Goal: Feedback & Contribution: Submit feedback/report problem

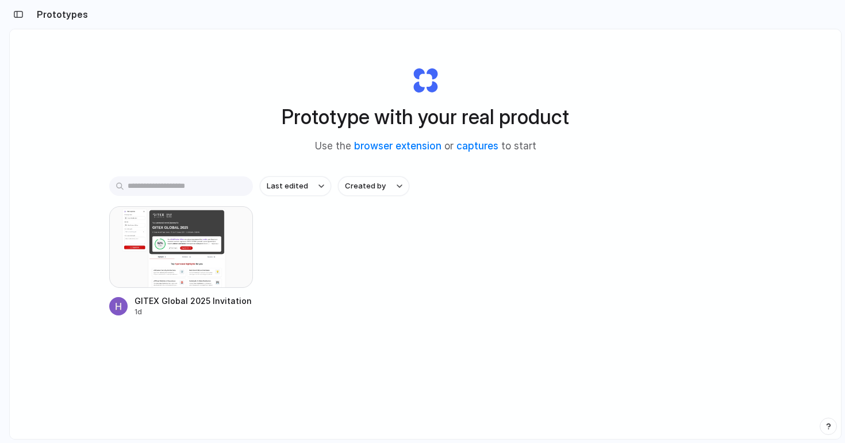
click at [170, 247] on div at bounding box center [181, 247] width 144 height 82
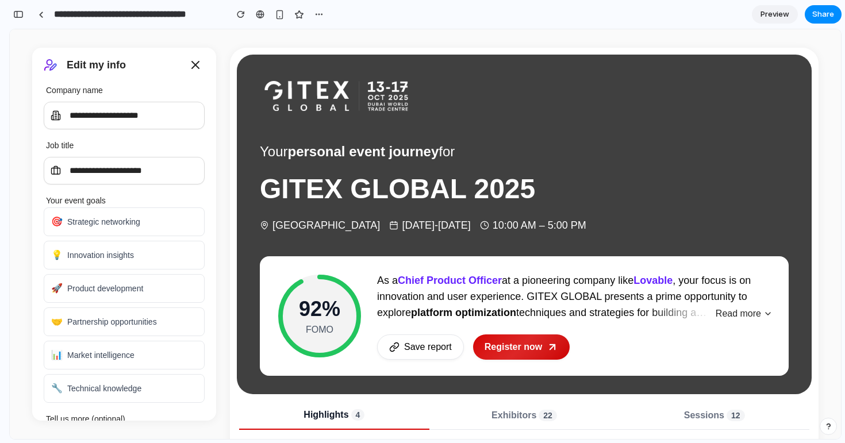
click at [190, 269] on div "🎯 Strategic networking 💡 Innovation insights 🚀 Product development 🤝 Partnershi…" at bounding box center [124, 304] width 161 height 195
click at [117, 18] on input "**********" at bounding box center [137, 14] width 171 height 21
click at [117, 101] on div "**********" at bounding box center [124, 106] width 161 height 46
click at [117, 119] on input "**********" at bounding box center [124, 116] width 161 height 28
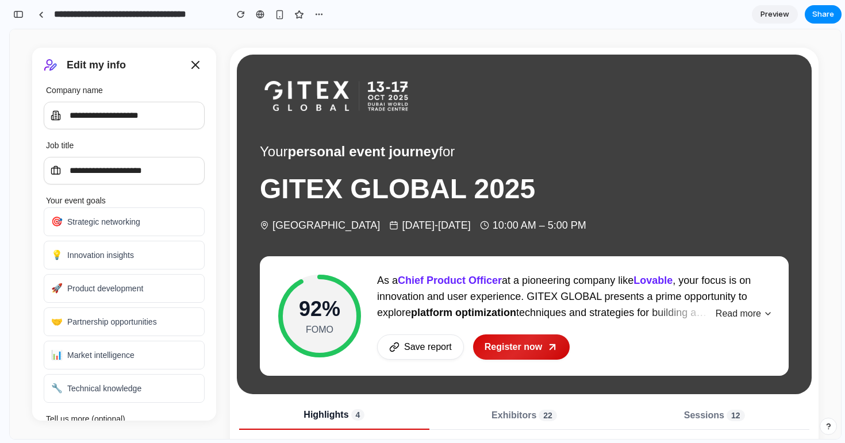
click at [73, 16] on input "**********" at bounding box center [137, 14] width 171 height 21
click at [35, 16] on link at bounding box center [40, 14] width 17 height 17
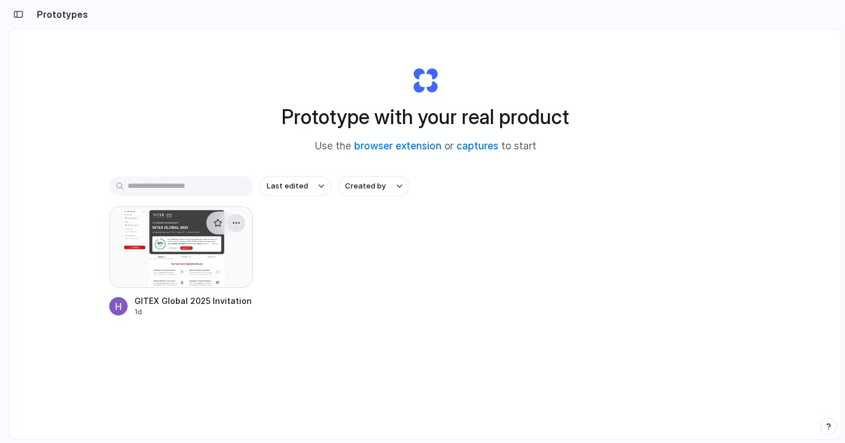
click at [234, 225] on div "button" at bounding box center [236, 222] width 9 height 9
click at [187, 246] on span "Open in new tab" at bounding box center [209, 249] width 59 height 11
click at [368, 182] on span "Created by" at bounding box center [365, 185] width 41 height 11
click at [5, 21] on div "All users Hendrik Franck" at bounding box center [422, 221] width 845 height 443
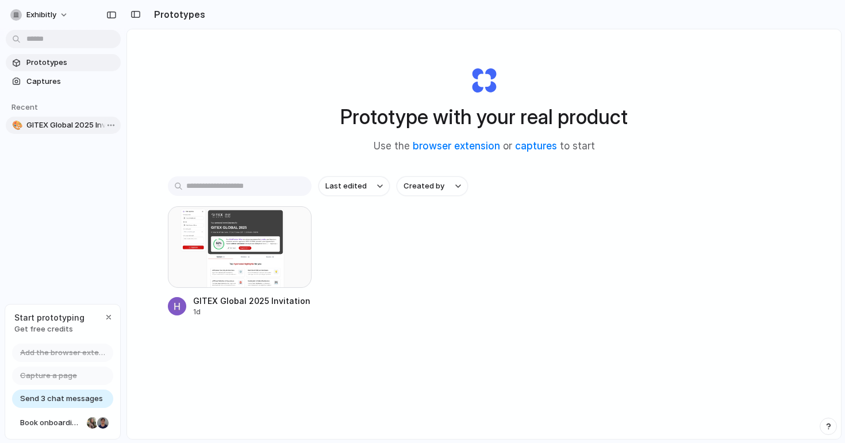
click at [54, 124] on span "GITEX Global 2025 Invitation Interface" at bounding box center [71, 125] width 90 height 11
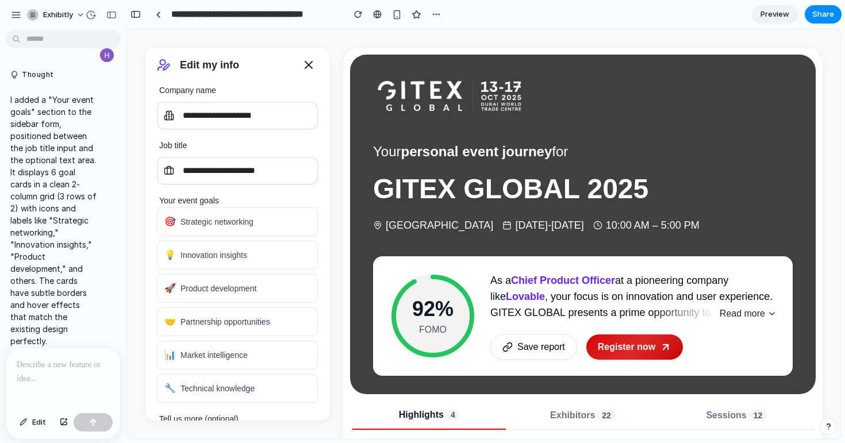
click at [38, 373] on div at bounding box center [63, 378] width 114 height 61
click at [38, 374] on div at bounding box center [63, 378] width 114 height 61
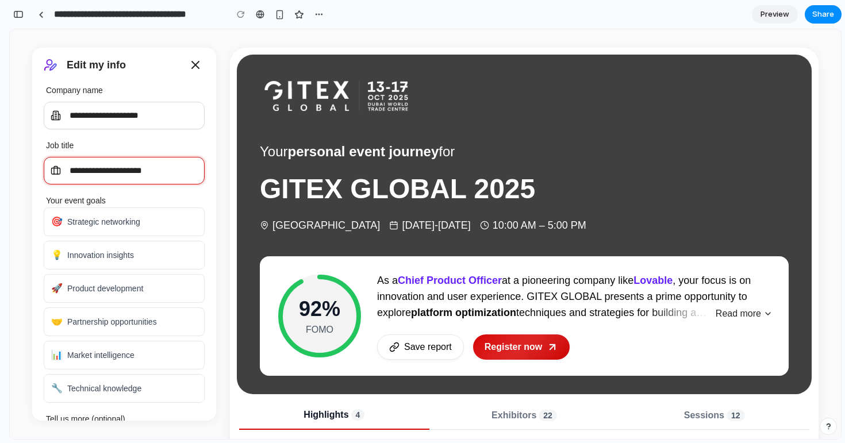
click at [142, 163] on input "**********" at bounding box center [124, 171] width 161 height 28
click at [140, 173] on input "**********" at bounding box center [124, 171] width 161 height 28
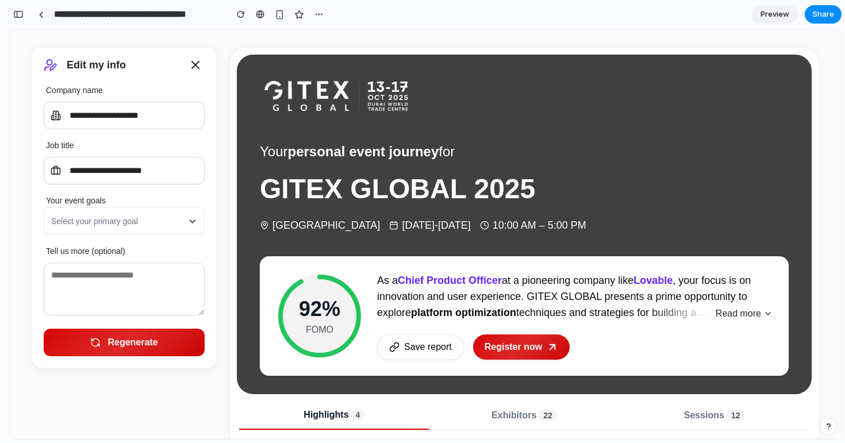
scroll to position [1141, 0]
click at [187, 228] on button "Select your primary goal" at bounding box center [124, 221] width 161 height 28
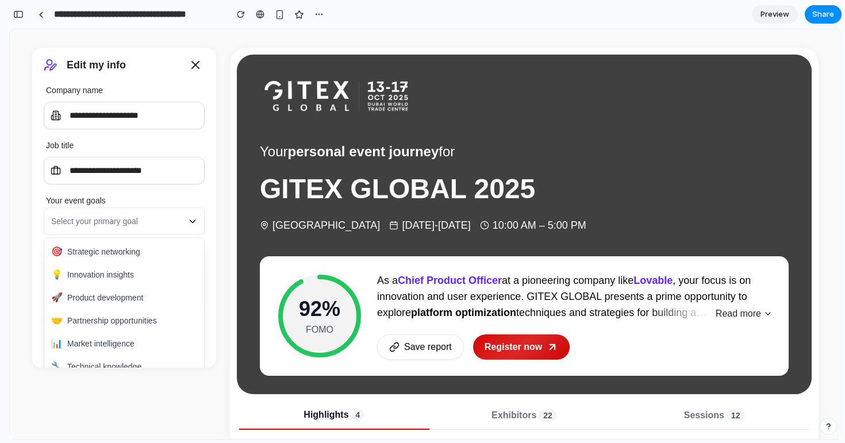
click at [191, 221] on icon "button" at bounding box center [192, 221] width 9 height 9
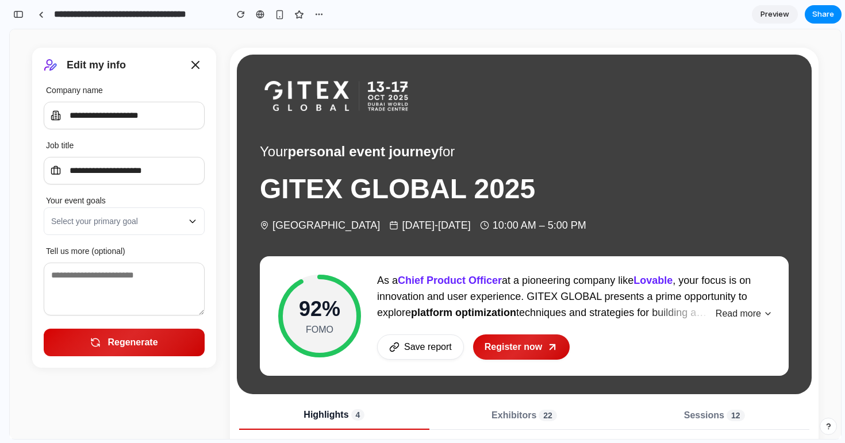
click at [191, 221] on icon "button" at bounding box center [192, 221] width 9 height 9
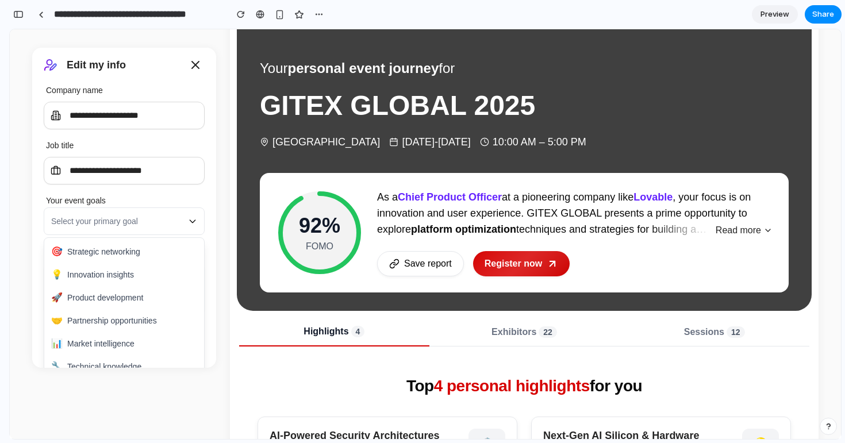
scroll to position [0, 0]
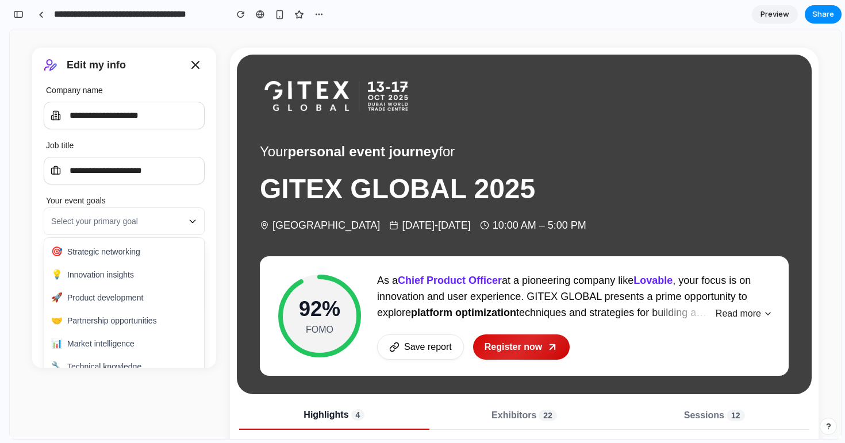
click at [187, 213] on button "Select your primary goal" at bounding box center [124, 221] width 161 height 28
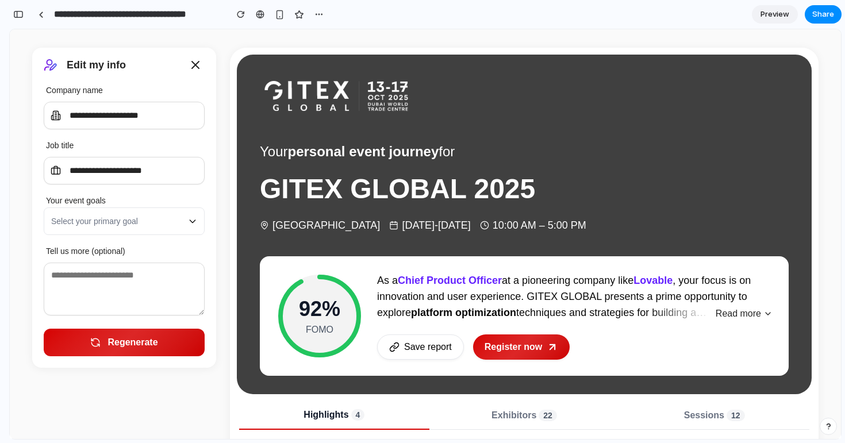
click at [190, 217] on icon "button" at bounding box center [192, 221] width 9 height 9
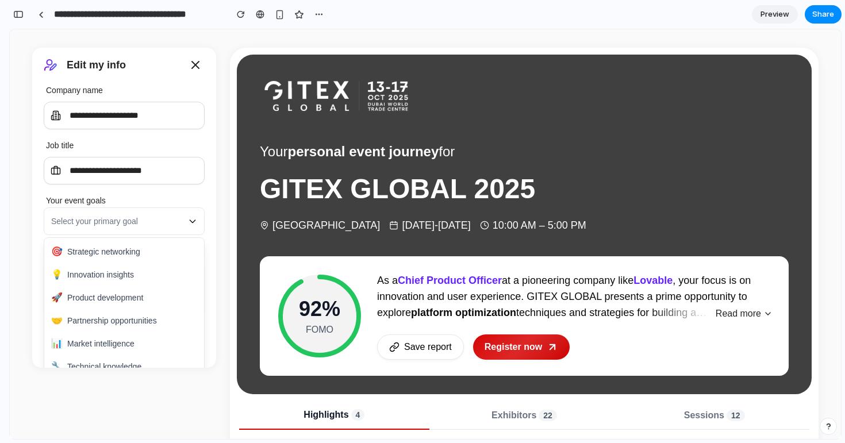
click at [190, 217] on icon "button" at bounding box center [192, 221] width 9 height 9
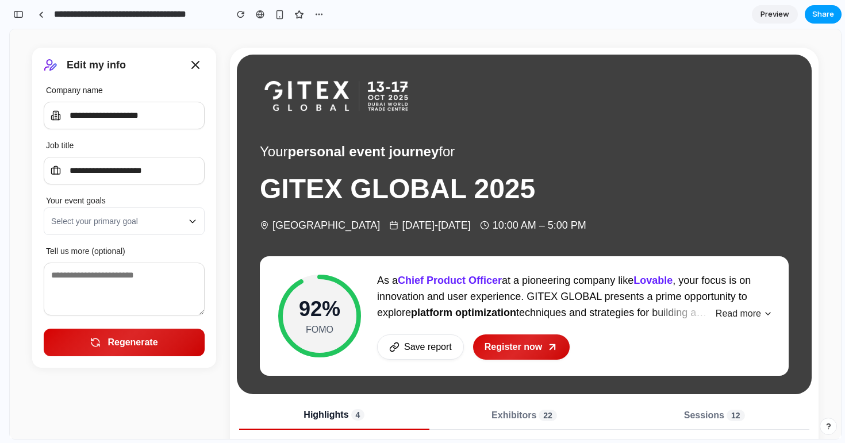
click at [825, 20] on button "Share" at bounding box center [822, 14] width 37 height 18
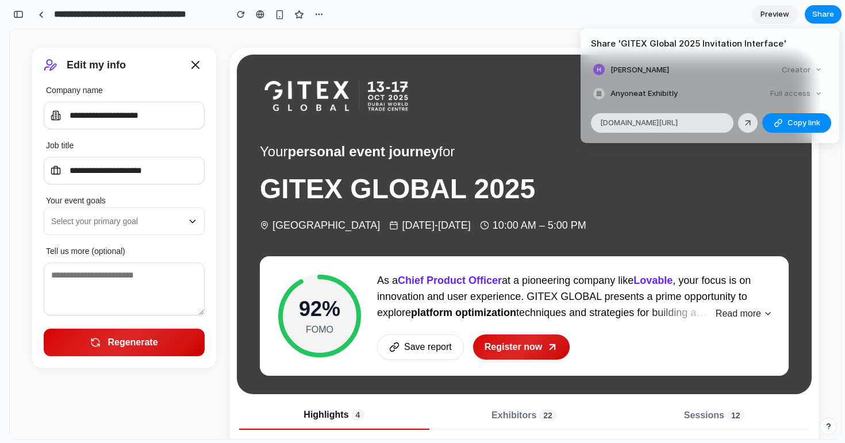
click at [442, 36] on div "Share ' GITEX Global 2025 Invitation Interface ' Hendrik Franck Creator Anyone …" at bounding box center [422, 221] width 845 height 443
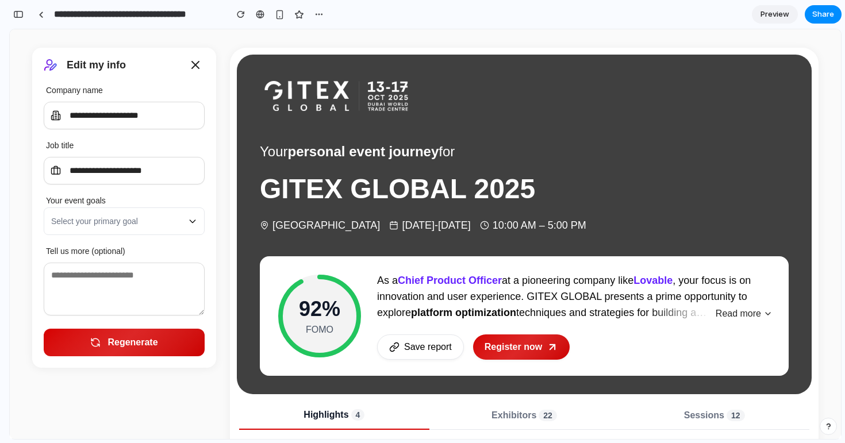
click at [157, 226] on button "Select your primary goal" at bounding box center [124, 221] width 161 height 28
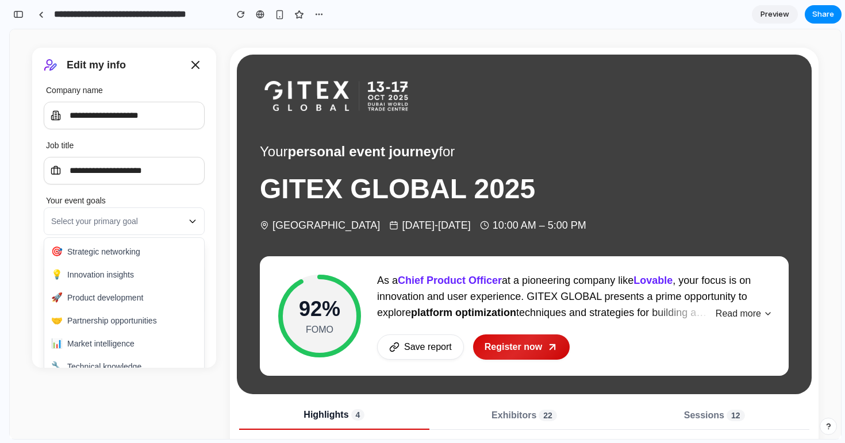
click at [191, 218] on icon "button" at bounding box center [192, 221] width 9 height 9
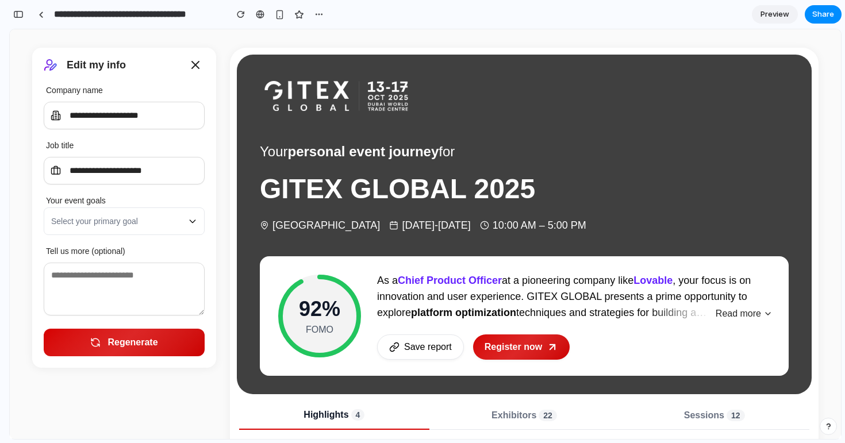
click at [66, 389] on div "**********" at bounding box center [124, 234] width 184 height 373
click at [45, 17] on link at bounding box center [40, 14] width 17 height 17
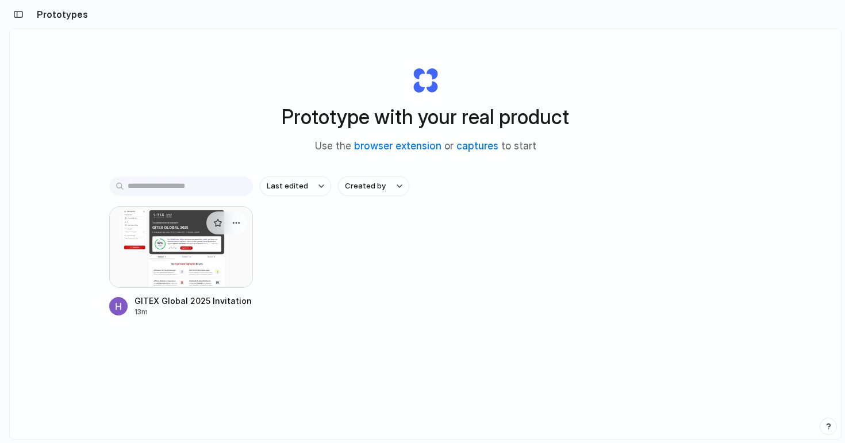
click at [169, 277] on div at bounding box center [181, 247] width 144 height 82
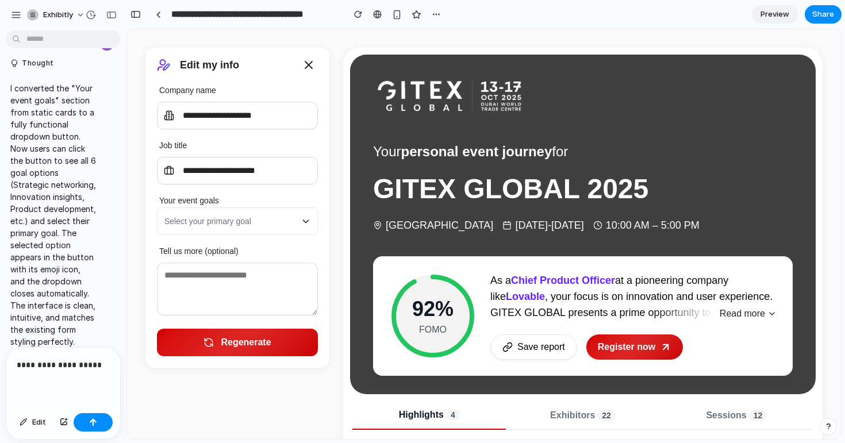
click at [55, 364] on p "**********" at bounding box center [63, 365] width 93 height 14
click at [64, 365] on p "**********" at bounding box center [63, 365] width 93 height 14
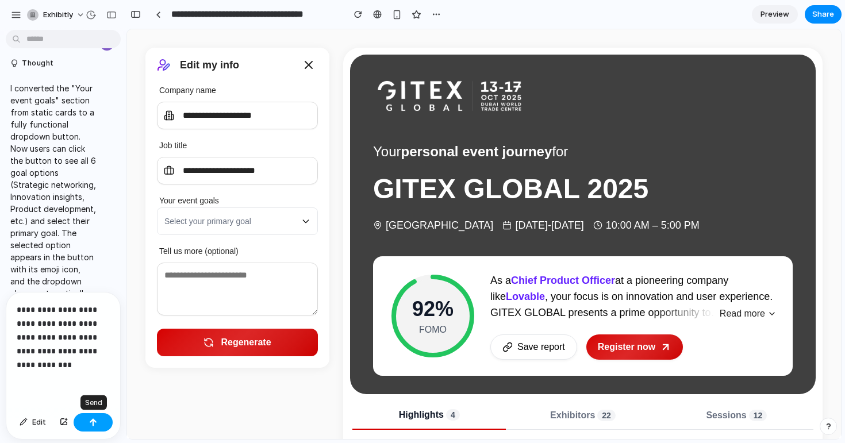
click at [86, 416] on button "button" at bounding box center [93, 422] width 39 height 18
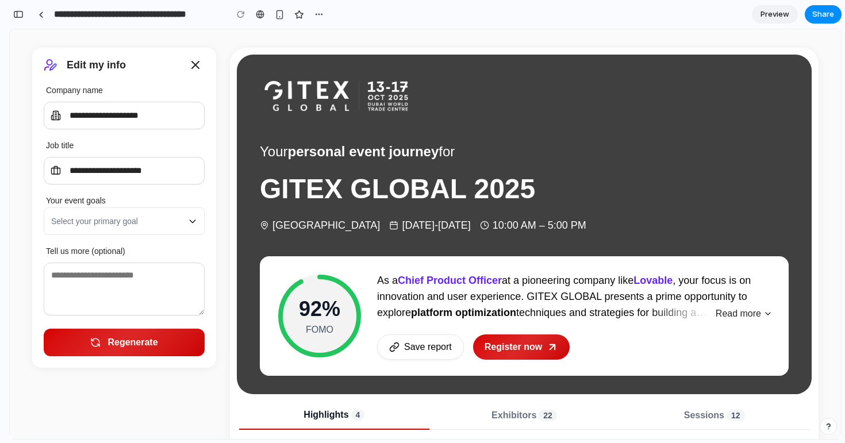
scroll to position [1258, 0]
click at [162, 218] on button "Select your primary goal" at bounding box center [124, 221] width 161 height 28
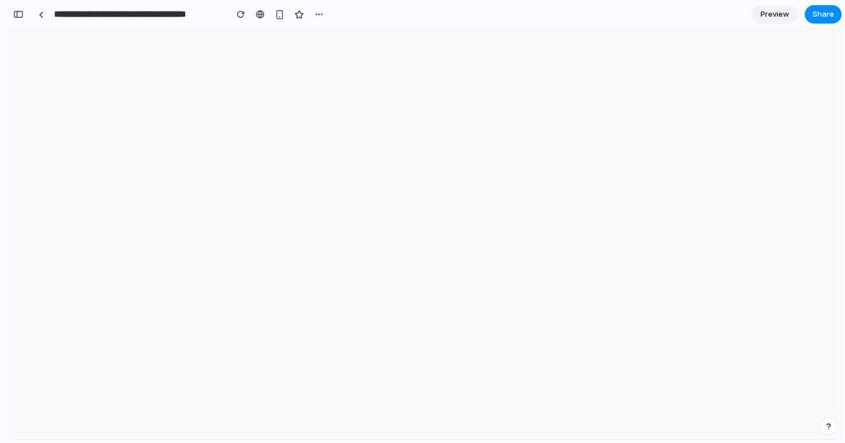
scroll to position [0, 0]
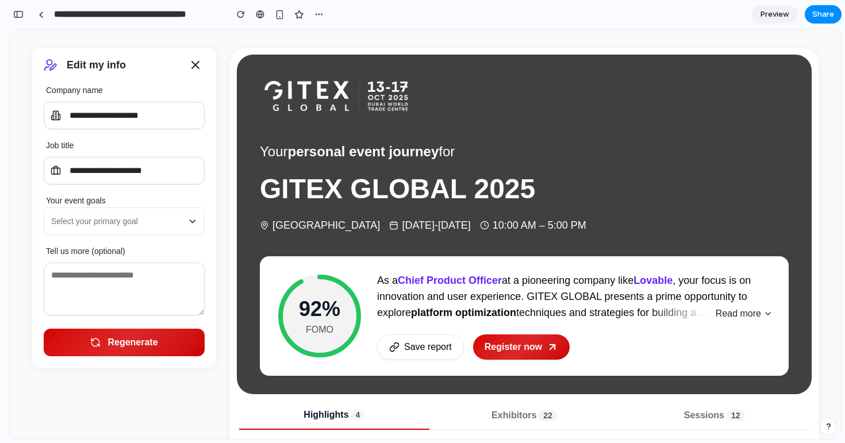
click at [823, 426] on button "button" at bounding box center [827, 426] width 17 height 17
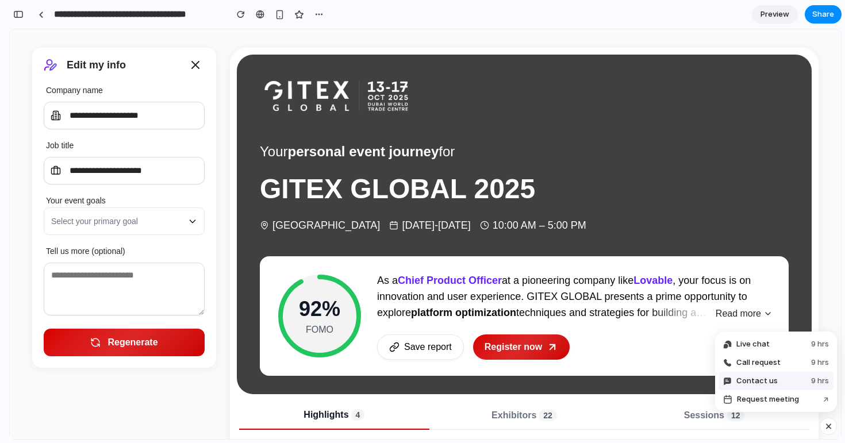
click at [794, 379] on button "Contact us 9 hrs" at bounding box center [775, 381] width 115 height 18
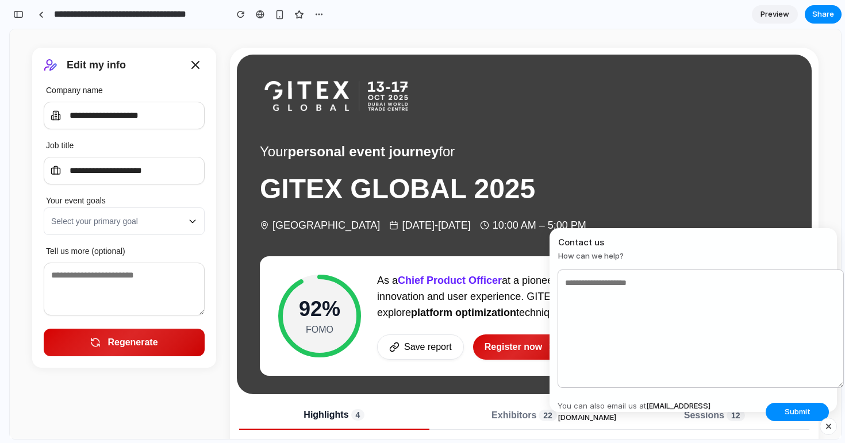
click at [829, 433] on button "button" at bounding box center [827, 426] width 17 height 17
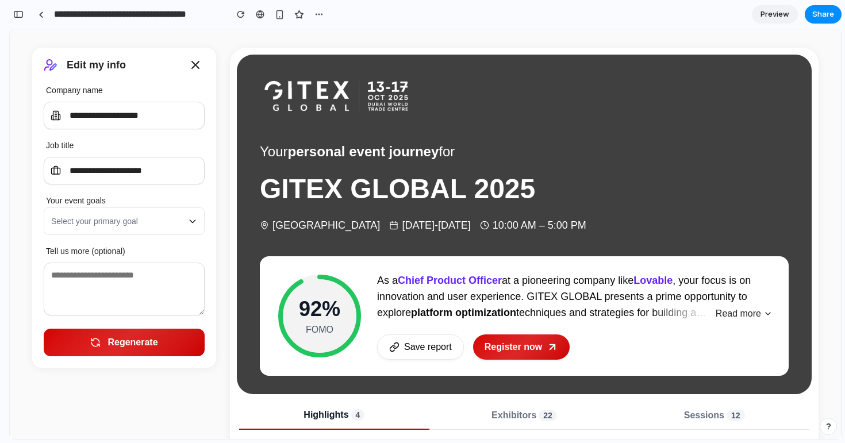
click at [829, 421] on button "button" at bounding box center [827, 426] width 17 height 17
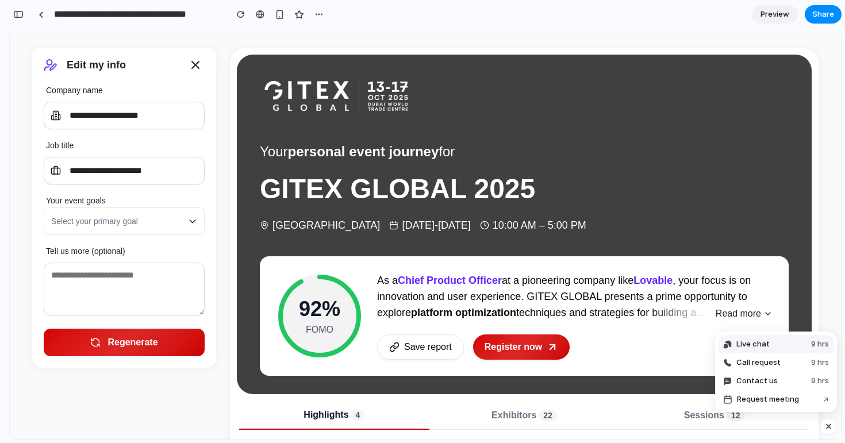
click at [779, 346] on button "Live chat 9 hrs" at bounding box center [775, 344] width 115 height 18
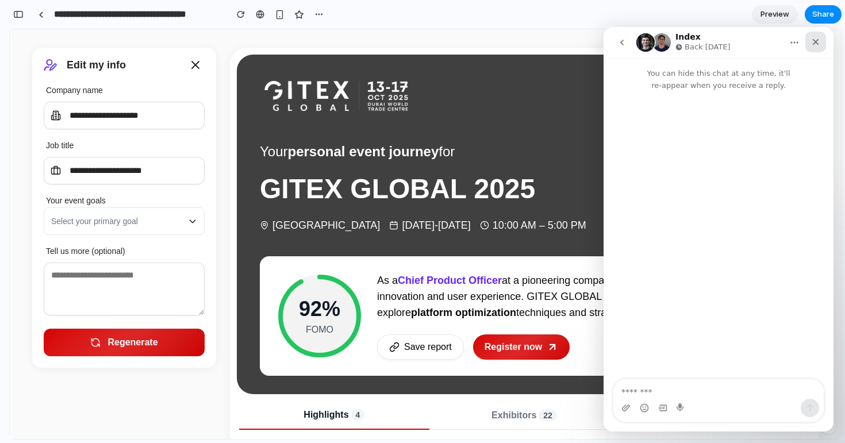
click at [815, 44] on icon "Close" at bounding box center [815, 41] width 9 height 9
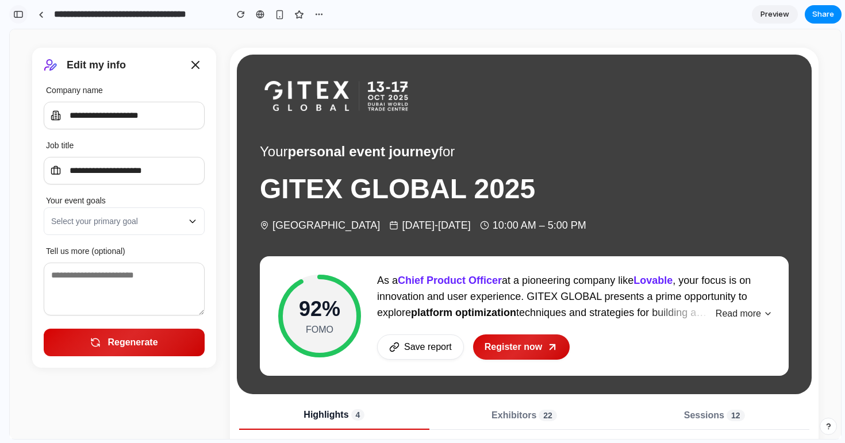
click at [127, 14] on input "**********" at bounding box center [137, 14] width 171 height 21
click at [22, 13] on div "button" at bounding box center [18, 14] width 10 height 8
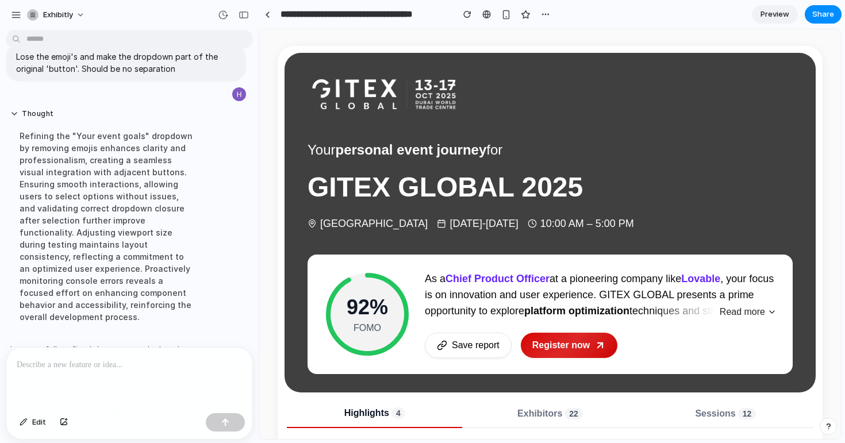
scroll to position [319, 0]
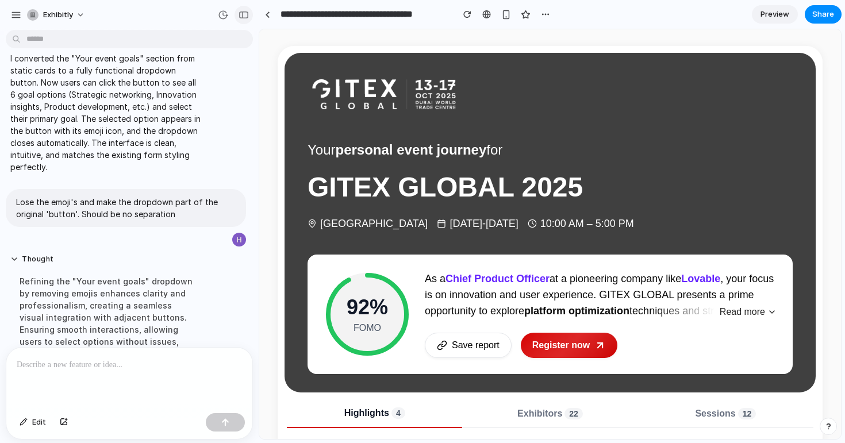
click at [245, 18] on button "button" at bounding box center [243, 15] width 18 height 18
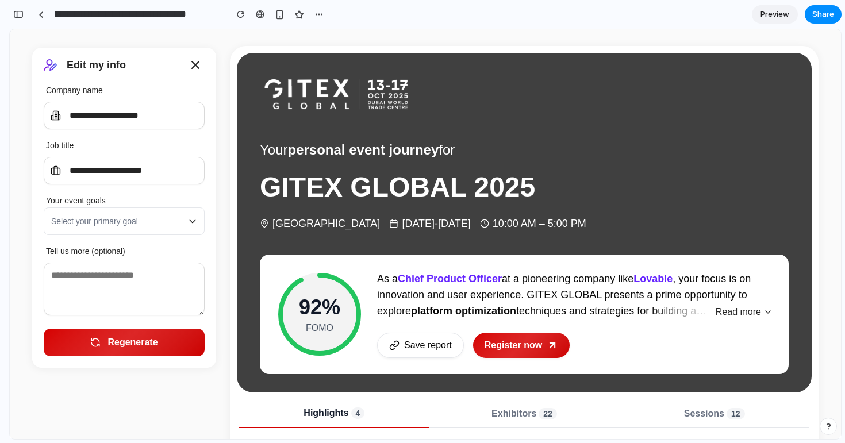
scroll to position [525, 0]
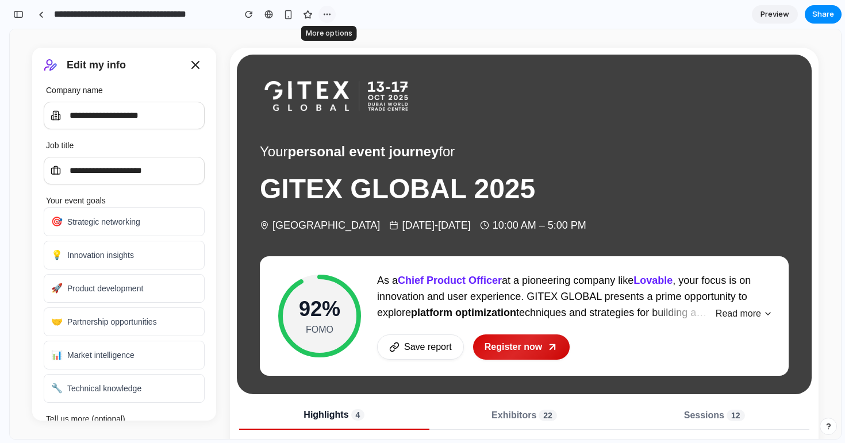
click at [324, 11] on div "button" at bounding box center [326, 14] width 9 height 9
click at [324, 11] on div "Duplicate Delete" at bounding box center [422, 221] width 845 height 443
click at [111, 15] on input "**********" at bounding box center [141, 14] width 179 height 21
click at [777, 11] on span "Preview" at bounding box center [774, 14] width 29 height 11
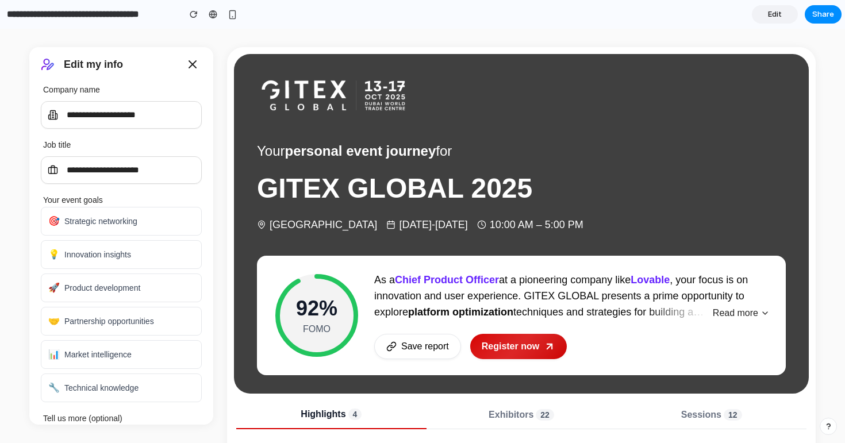
click at [766, 20] on link "Edit" at bounding box center [775, 14] width 46 height 18
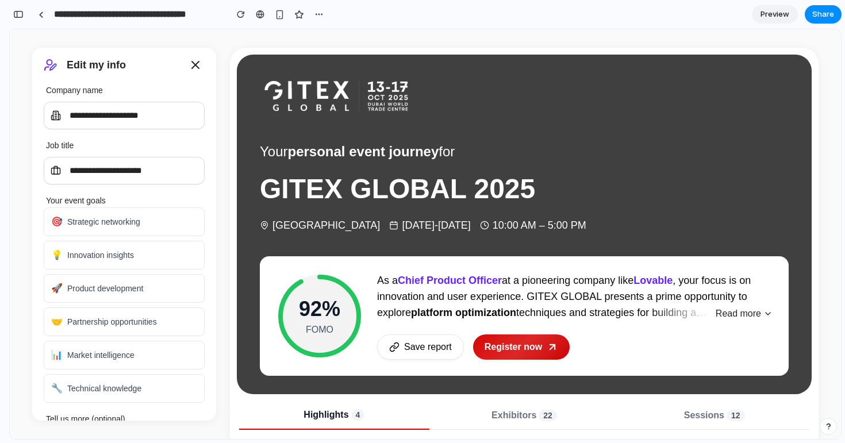
scroll to position [125, 0]
click at [828, 432] on button "button" at bounding box center [827, 426] width 17 height 17
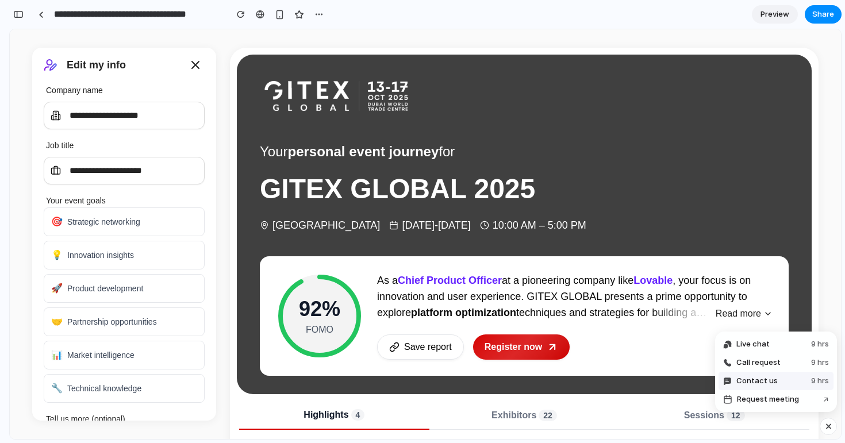
click at [769, 380] on span "Contact us" at bounding box center [756, 380] width 41 height 11
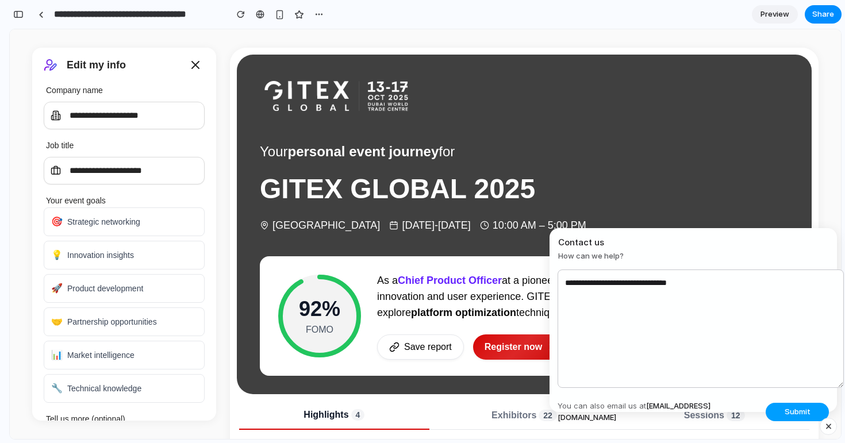
type textarea "**********"
click at [810, 407] on button "Submit" at bounding box center [796, 412] width 63 height 18
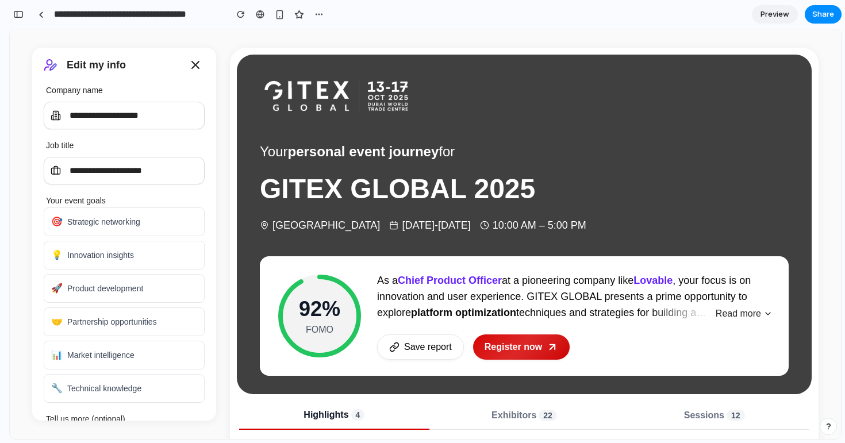
click at [831, 428] on div "button" at bounding box center [828, 426] width 8 height 8
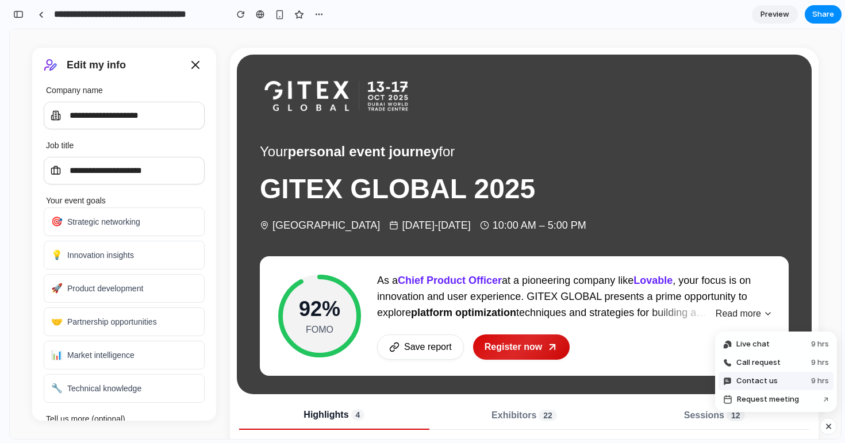
click at [791, 382] on button "Contact us 9 hrs" at bounding box center [775, 381] width 115 height 18
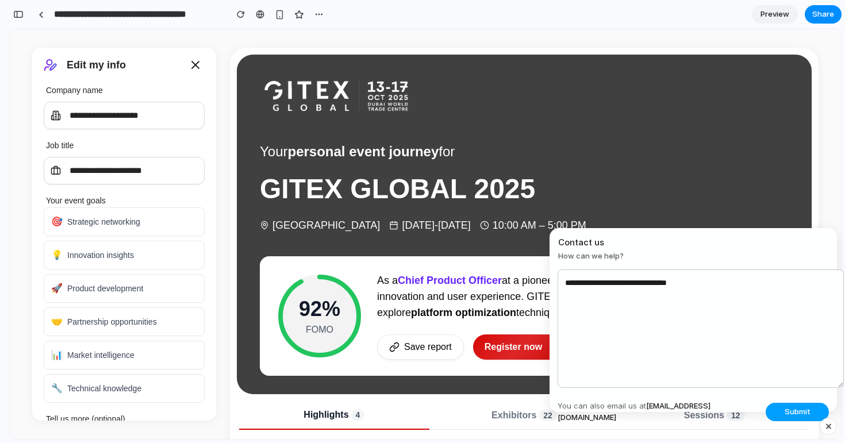
click at [797, 407] on span "Submit" at bounding box center [797, 411] width 26 height 11
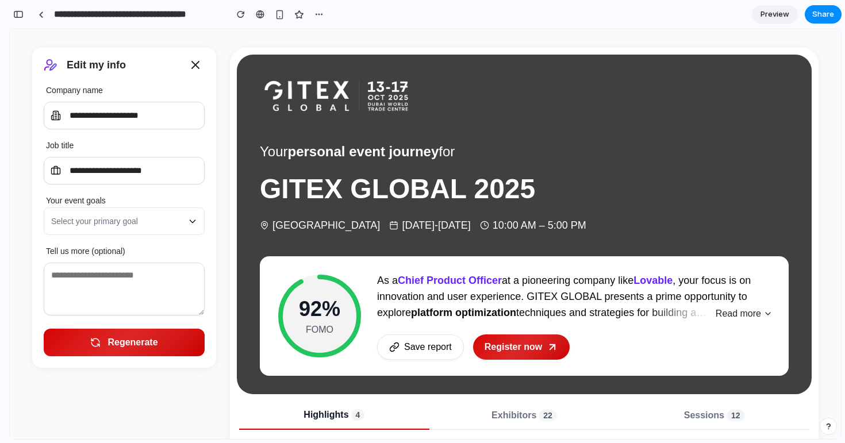
scroll to position [1141, 0]
